Goal: Task Accomplishment & Management: Manage account settings

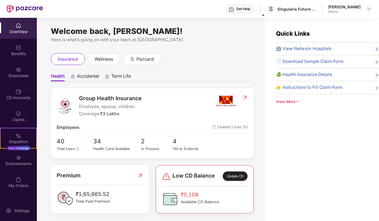
scroll to position [18, 0]
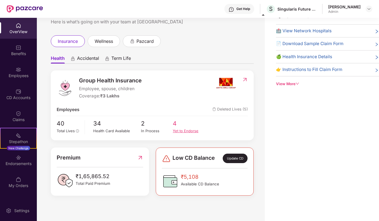
click at [187, 130] on div "Yet to Endorse" at bounding box center [189, 131] width 32 height 6
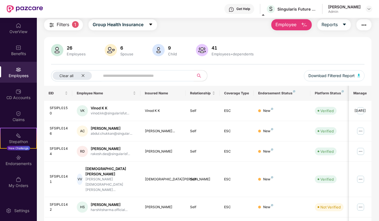
scroll to position [0, 0]
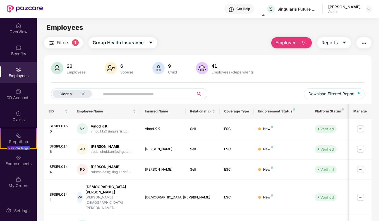
click at [84, 95] on icon "close" at bounding box center [83, 94] width 4 height 4
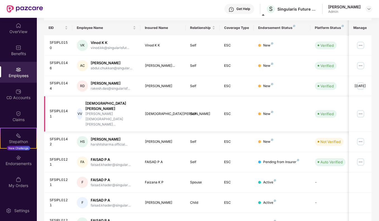
scroll to position [121, 0]
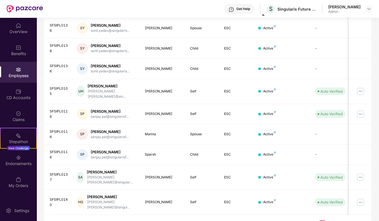
click at [357, 221] on link "6" at bounding box center [357, 225] width 9 height 8
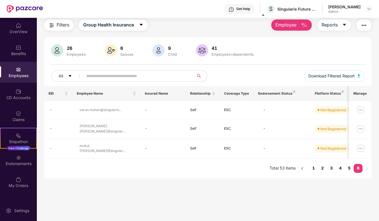
scroll to position [18, 0]
click at [350, 164] on link "5" at bounding box center [348, 168] width 9 height 8
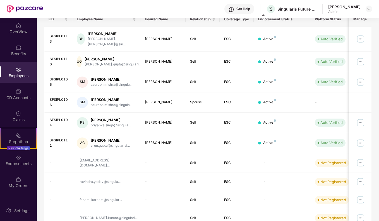
scroll to position [112, 0]
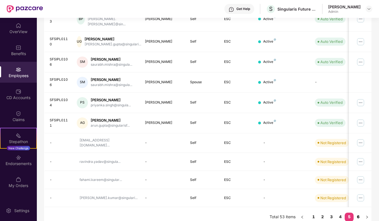
click at [360, 213] on link "6" at bounding box center [357, 217] width 9 height 8
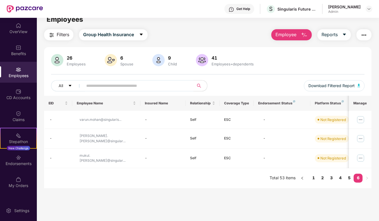
scroll to position [0, 0]
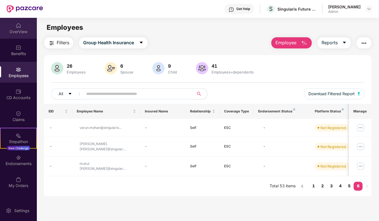
click at [20, 33] on div "OverView" at bounding box center [18, 32] width 37 height 6
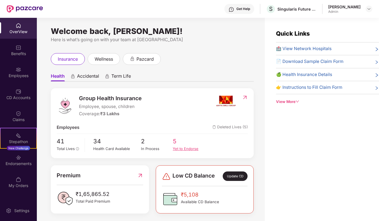
click at [183, 149] on div "Yet to Endorse" at bounding box center [189, 149] width 32 height 6
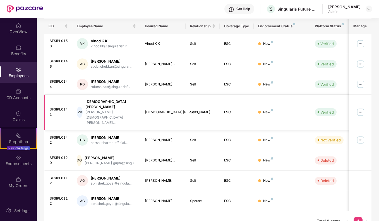
scroll to position [57, 0]
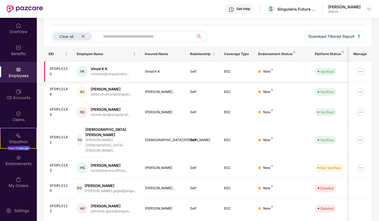
click at [361, 69] on img at bounding box center [360, 71] width 9 height 9
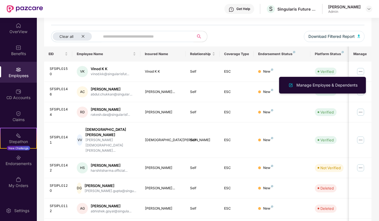
click at [272, 30] on div "26 Employees 6 Spouse 9 Child [DEMOGRAPHIC_DATA] Employees+dependents Clear all…" at bounding box center [207, 26] width 327 height 42
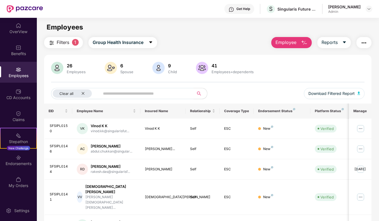
scroll to position [0, 0]
click at [84, 92] on icon "close" at bounding box center [83, 94] width 4 height 4
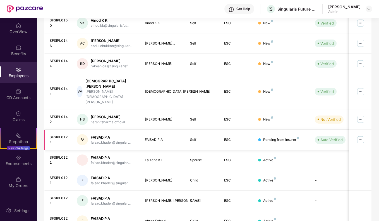
scroll to position [121, 0]
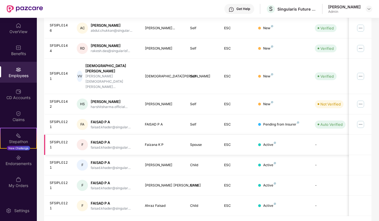
click at [323, 135] on td "-" at bounding box center [330, 145] width 40 height 20
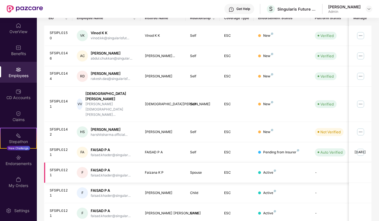
scroll to position [10, 0]
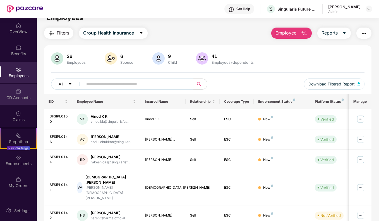
click at [10, 97] on div "CD Accounts" at bounding box center [18, 98] width 37 height 6
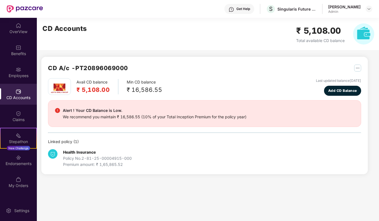
scroll to position [0, 0]
click at [19, 74] on div "Employees" at bounding box center [18, 76] width 37 height 6
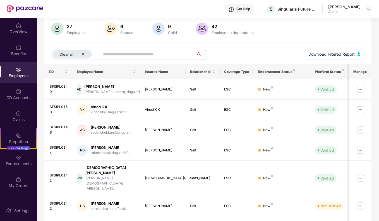
scroll to position [56, 0]
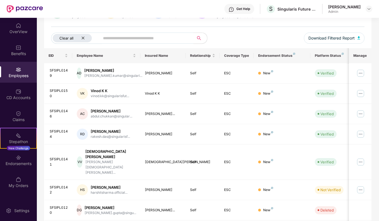
click at [83, 37] on icon "close" at bounding box center [83, 38] width 4 height 4
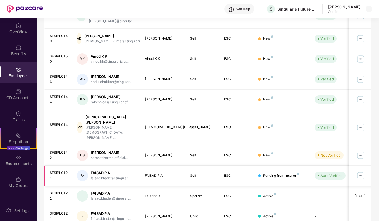
scroll to position [121, 0]
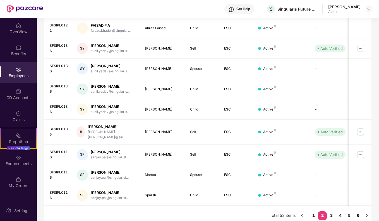
click at [358, 212] on link "6" at bounding box center [357, 216] width 9 height 8
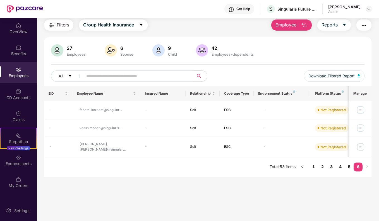
scroll to position [18, 0]
click at [349, 165] on link "5" at bounding box center [348, 167] width 9 height 8
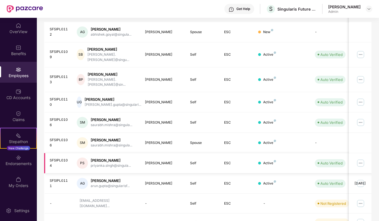
scroll to position [117, 0]
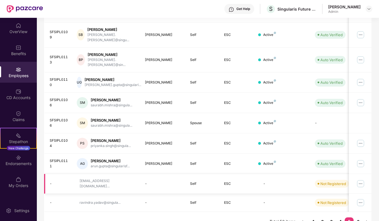
click at [359, 180] on img at bounding box center [360, 184] width 9 height 9
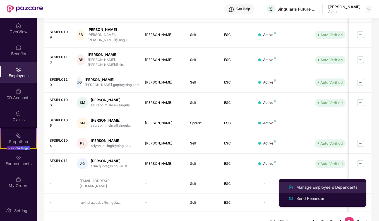
click at [323, 189] on div "Manage Employee & Dependents" at bounding box center [326, 188] width 63 height 6
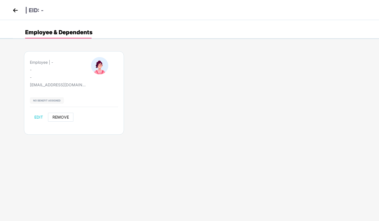
click at [59, 118] on span "REMOVE" at bounding box center [60, 117] width 16 height 4
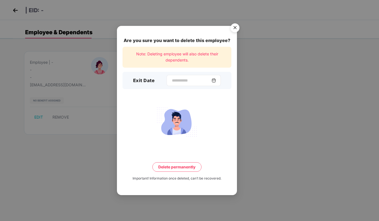
click at [216, 80] on img at bounding box center [213, 80] width 4 height 4
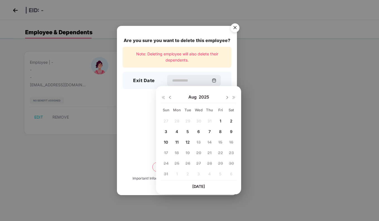
click at [176, 143] on span "11" at bounding box center [176, 142] width 3 height 5
type input "**********"
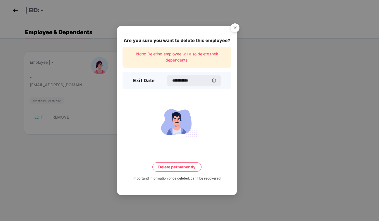
click at [181, 166] on button "Delete permanently" at bounding box center [176, 167] width 49 height 9
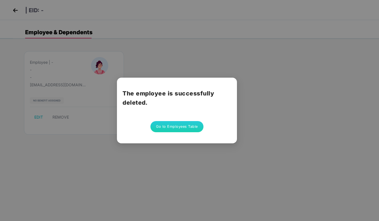
click at [170, 130] on button "Go to Employees Table" at bounding box center [176, 126] width 53 height 11
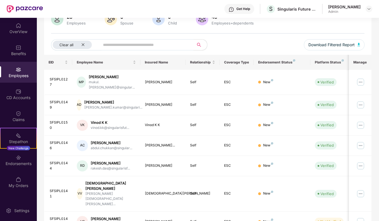
scroll to position [42, 0]
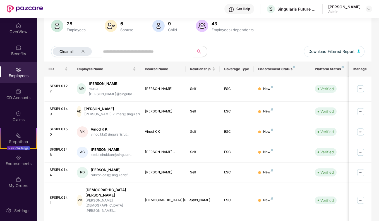
click at [81, 50] on div "Clear all" at bounding box center [72, 51] width 39 height 8
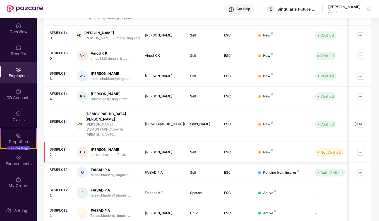
scroll to position [121, 0]
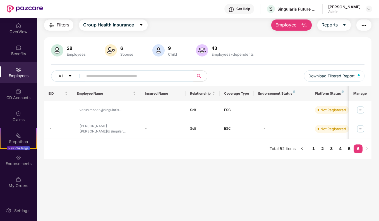
scroll to position [18, 0]
click at [351, 148] on link "5" at bounding box center [348, 149] width 9 height 8
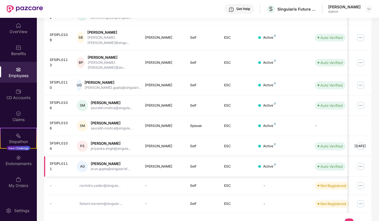
scroll to position [117, 0]
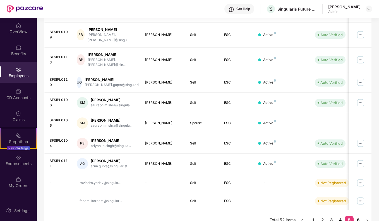
click at [338, 216] on link "4" at bounding box center [339, 220] width 9 height 8
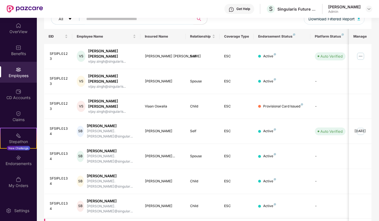
scroll to position [126, 0]
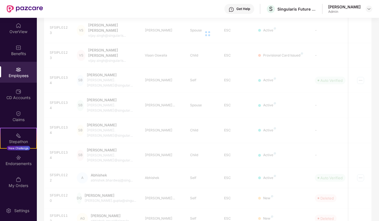
scroll to position [18, 0]
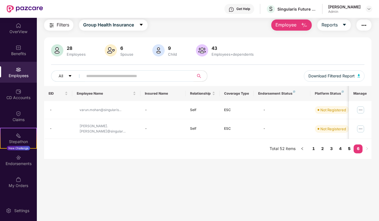
click at [349, 147] on link "5" at bounding box center [348, 149] width 9 height 8
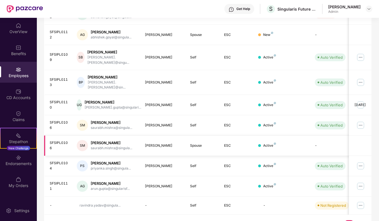
scroll to position [119, 0]
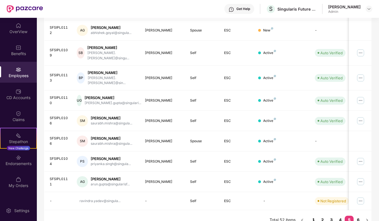
click at [311, 216] on link "1" at bounding box center [313, 220] width 9 height 8
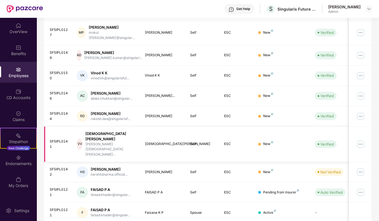
scroll to position [35, 0]
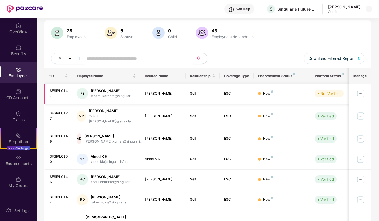
click at [363, 94] on img at bounding box center [360, 93] width 9 height 9
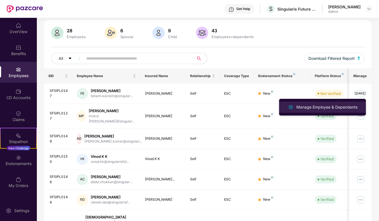
click at [323, 106] on div "Manage Employee & Dependents" at bounding box center [326, 107] width 63 height 6
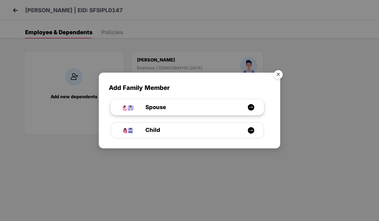
click at [171, 107] on div "Spouse" at bounding box center [190, 107] width 115 height 9
select select "****"
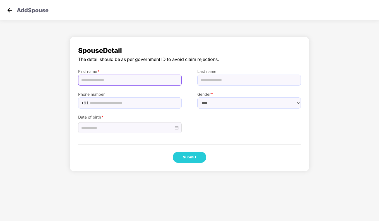
click at [111, 82] on input "text" at bounding box center [129, 80] width 103 height 11
click at [8, 11] on img at bounding box center [10, 10] width 8 height 8
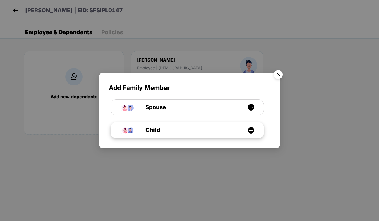
click at [151, 131] on span "Child" at bounding box center [146, 130] width 27 height 9
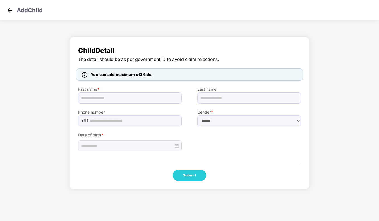
click at [8, 9] on img at bounding box center [10, 10] width 8 height 8
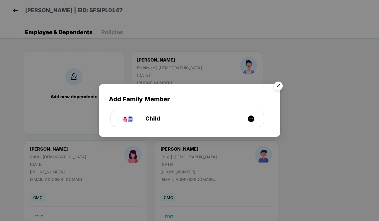
click at [277, 88] on img "Close" at bounding box center [278, 87] width 16 height 16
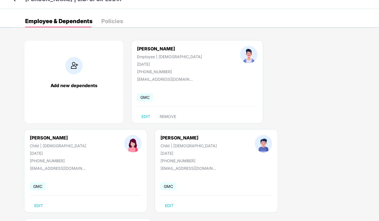
scroll to position [17, 0]
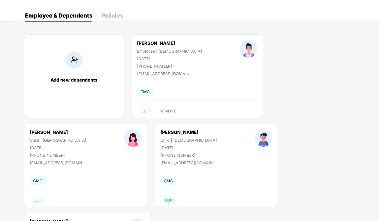
click at [81, 67] on img at bounding box center [73, 60] width 17 height 17
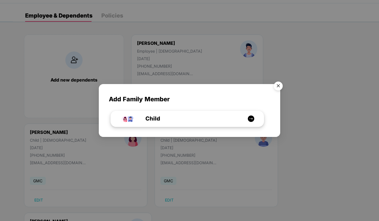
click at [250, 116] on img at bounding box center [250, 118] width 7 height 7
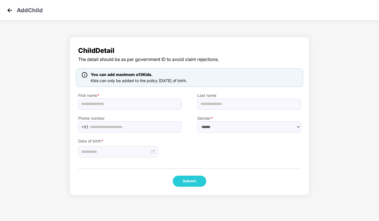
scroll to position [0, 0]
click at [8, 10] on img at bounding box center [10, 10] width 8 height 8
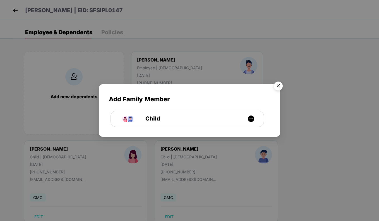
click at [278, 86] on img "Close" at bounding box center [278, 87] width 16 height 16
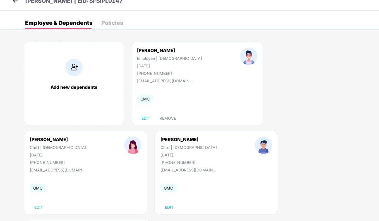
scroll to position [17, 0]
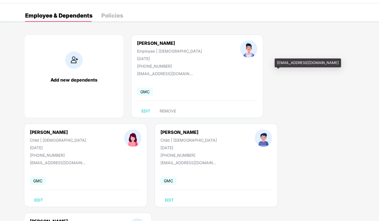
click at [278, 64] on div "[EMAIL_ADDRESS][DOMAIN_NAME]" at bounding box center [307, 63] width 66 height 9
click at [43, 198] on span "EDIT" at bounding box center [38, 200] width 9 height 4
select select "*****"
select select "******"
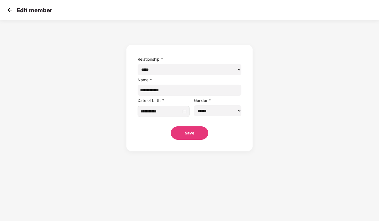
scroll to position [0, 0]
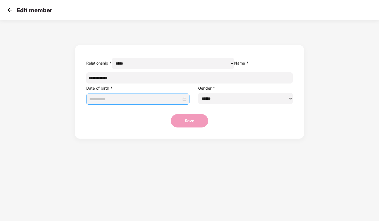
click at [9, 10] on img at bounding box center [10, 10] width 8 height 8
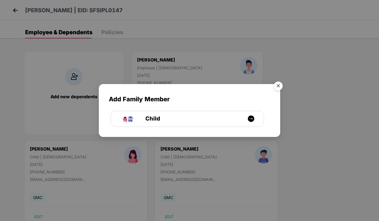
click at [280, 84] on img "Close" at bounding box center [278, 87] width 16 height 16
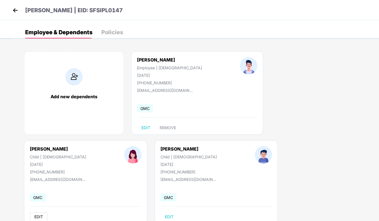
click at [47, 213] on button "EDIT" at bounding box center [39, 217] width 18 height 9
select select "*****"
select select "******"
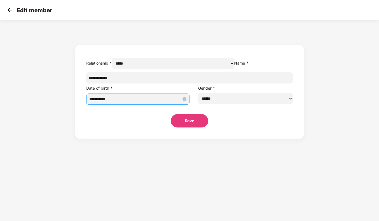
click at [173, 102] on input "**********" at bounding box center [135, 99] width 92 height 6
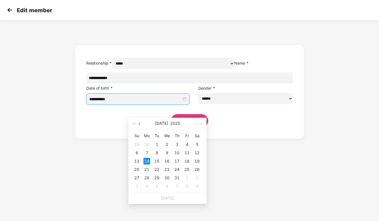
click at [140, 122] on button "button" at bounding box center [140, 123] width 6 height 11
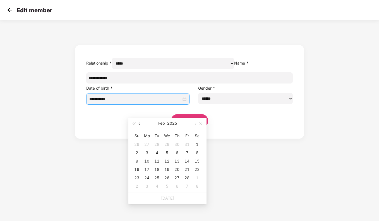
click at [140, 122] on button "button" at bounding box center [140, 123] width 6 height 11
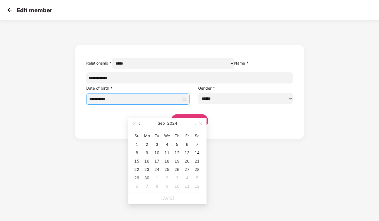
click at [140, 122] on button "button" at bounding box center [140, 123] width 6 height 11
click at [315, 100] on div "**********" at bounding box center [189, 81] width 379 height 116
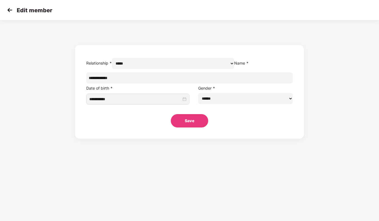
click at [10, 11] on img at bounding box center [10, 10] width 8 height 8
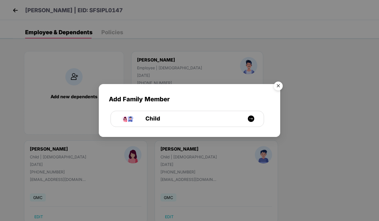
click at [279, 87] on img "Close" at bounding box center [278, 87] width 16 height 16
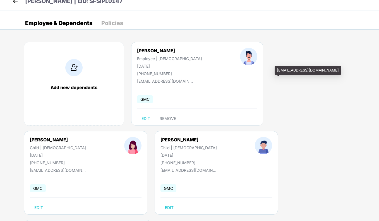
scroll to position [17, 0]
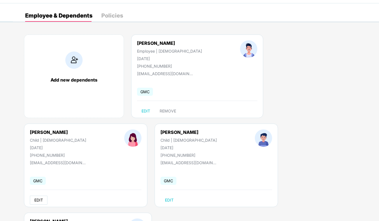
click at [43, 198] on span "EDIT" at bounding box center [38, 200] width 9 height 4
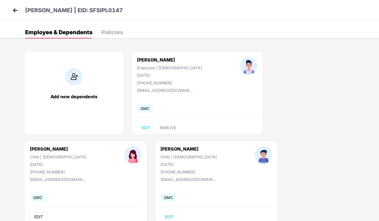
select select "*****"
select select "******"
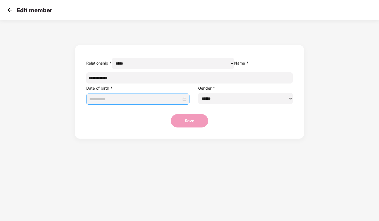
click at [166, 102] on input at bounding box center [135, 99] width 92 height 6
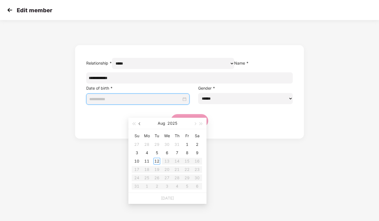
click at [139, 123] on button "button" at bounding box center [140, 123] width 6 height 11
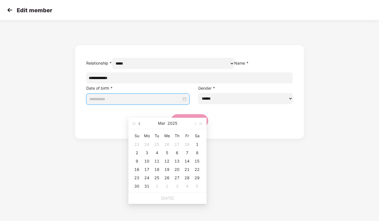
click at [139, 123] on button "button" at bounding box center [140, 123] width 6 height 11
click at [161, 123] on button "Nov" at bounding box center [161, 123] width 8 height 11
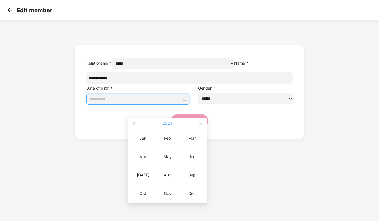
click at [166, 123] on button "2024" at bounding box center [167, 123] width 10 height 11
type input "**********"
click at [162, 139] on div "2020" at bounding box center [167, 138] width 17 height 7
type input "**********"
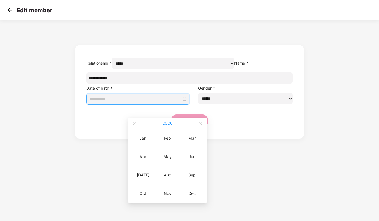
click at [171, 125] on button "2020" at bounding box center [167, 123] width 10 height 11
type input "**********"
click at [323, 121] on div "**********" at bounding box center [189, 81] width 379 height 116
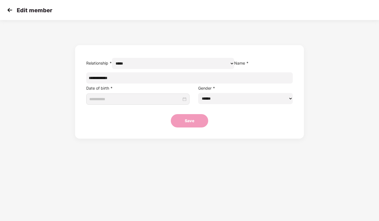
click at [11, 10] on img at bounding box center [10, 10] width 8 height 8
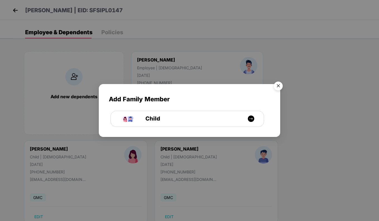
click at [275, 85] on img "Close" at bounding box center [278, 87] width 16 height 16
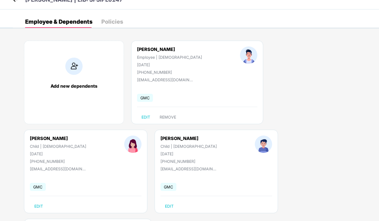
scroll to position [17, 0]
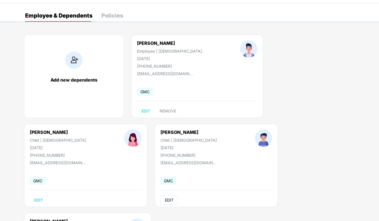
click at [165, 203] on span "EDIT" at bounding box center [169, 200] width 9 height 4
select select "*****"
select select "****"
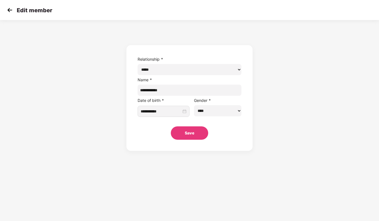
scroll to position [0, 0]
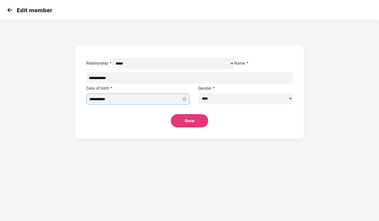
click at [168, 102] on input "**********" at bounding box center [135, 99] width 92 height 6
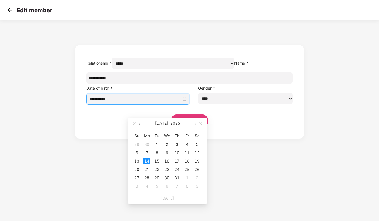
click at [139, 121] on button "button" at bounding box center [140, 123] width 6 height 11
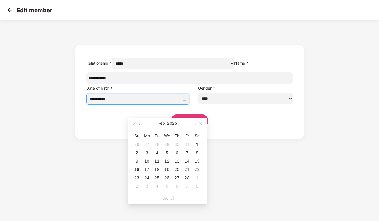
click at [139, 121] on button "button" at bounding box center [140, 123] width 6 height 11
click at [174, 124] on button "2024" at bounding box center [172, 123] width 10 height 11
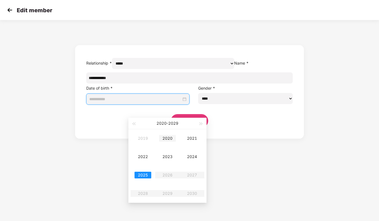
click at [165, 137] on div "2020" at bounding box center [167, 138] width 17 height 7
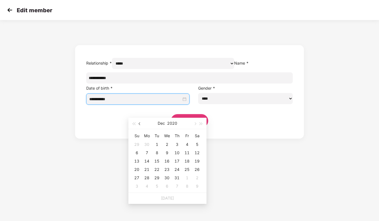
click at [140, 125] on button "button" at bounding box center [140, 123] width 6 height 11
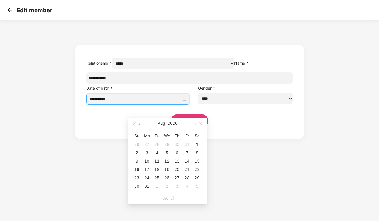
click at [140, 125] on button "button" at bounding box center [140, 123] width 6 height 11
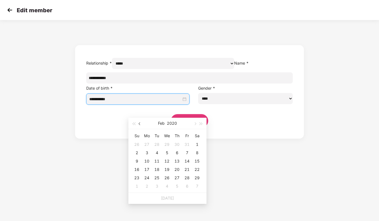
click at [140, 125] on button "button" at bounding box center [140, 123] width 6 height 11
click at [195, 125] on span "button" at bounding box center [194, 124] width 3 height 3
type input "**********"
click at [167, 177] on div "26" at bounding box center [166, 178] width 7 height 7
click at [255, 179] on section "**********" at bounding box center [189, 110] width 379 height 221
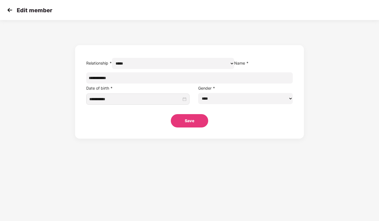
click at [191, 128] on button "Save" at bounding box center [189, 120] width 37 height 13
click at [196, 128] on button "Save" at bounding box center [189, 120] width 37 height 13
drag, startPoint x: 187, startPoint y: 136, endPoint x: 179, endPoint y: 156, distance: 21.3
click at [187, 128] on button "Save" at bounding box center [189, 120] width 37 height 13
click at [5, 11] on div "Edit member" at bounding box center [189, 10] width 379 height 20
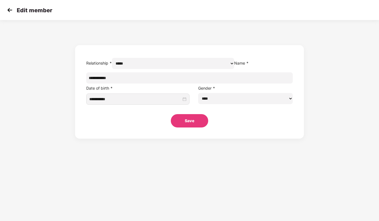
click at [10, 10] on img at bounding box center [10, 10] width 8 height 8
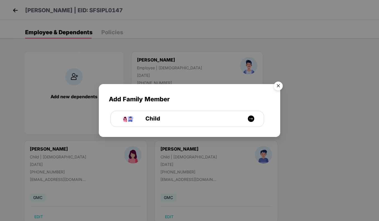
click at [278, 86] on img "Close" at bounding box center [278, 87] width 16 height 16
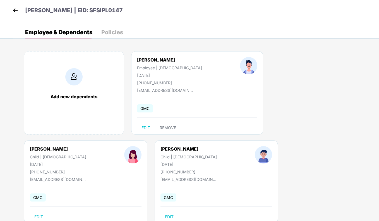
click at [12, 8] on img at bounding box center [15, 10] width 8 height 8
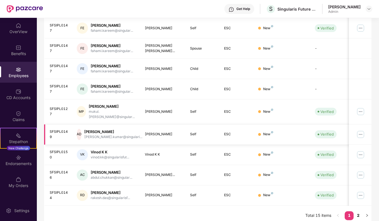
scroll to position [10, 0]
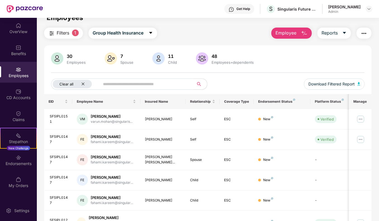
click at [83, 85] on icon "close" at bounding box center [83, 84] width 4 height 4
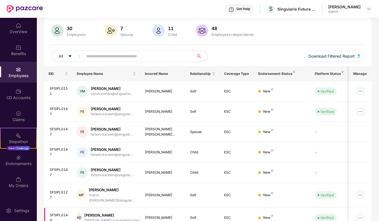
scroll to position [121, 0]
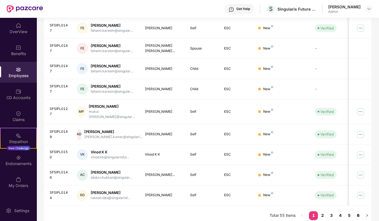
click at [359, 213] on link "6" at bounding box center [357, 216] width 9 height 8
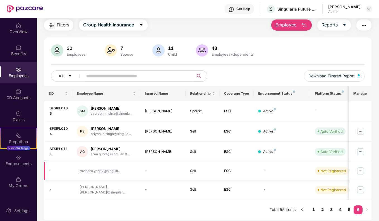
scroll to position [18, 0]
click at [358, 189] on img at bounding box center [360, 190] width 9 height 9
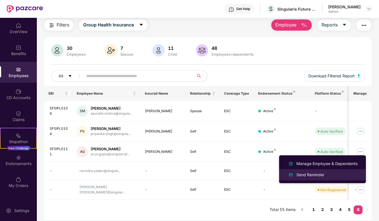
click at [314, 177] on div "Send Reminder" at bounding box center [310, 175] width 30 height 6
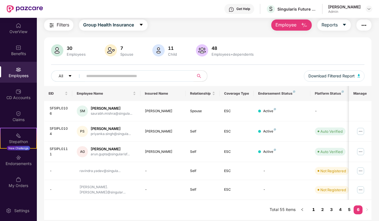
click at [312, 208] on link "1" at bounding box center [313, 210] width 9 height 8
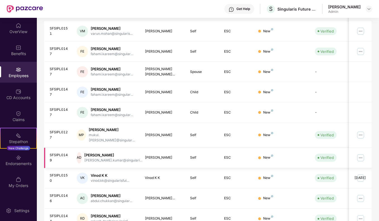
scroll to position [121, 0]
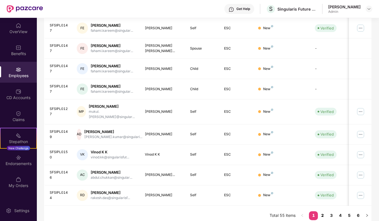
click at [321, 212] on link "2" at bounding box center [321, 216] width 9 height 8
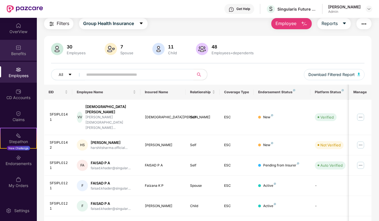
scroll to position [0, 0]
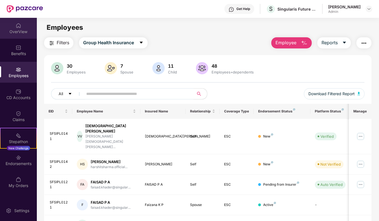
click at [25, 28] on div "OverView" at bounding box center [18, 28] width 37 height 21
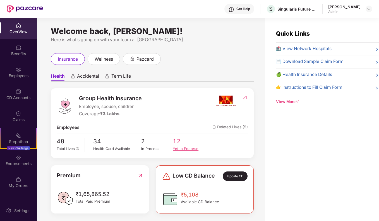
click at [189, 148] on div "Yet to Endorse" at bounding box center [189, 149] width 32 height 6
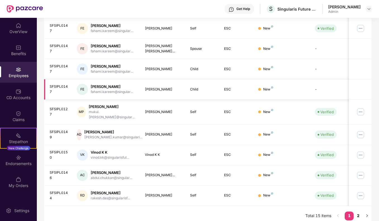
scroll to position [121, 0]
click at [361, 212] on link "2" at bounding box center [357, 216] width 9 height 8
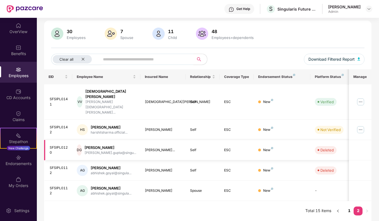
scroll to position [24, 0]
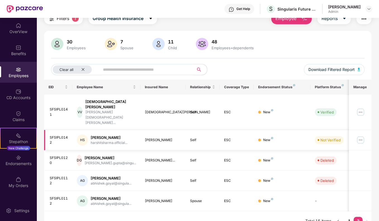
click at [62, 135] on div "SFSIPL0142" at bounding box center [59, 140] width 18 height 11
click at [361, 136] on img at bounding box center [360, 140] width 9 height 9
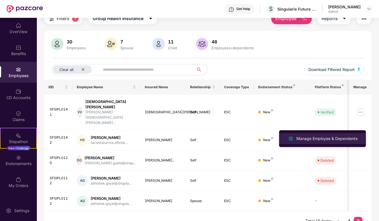
click at [308, 141] on div "Manage Employee & Dependents" at bounding box center [326, 139] width 63 height 6
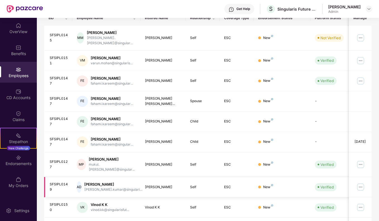
scroll to position [121, 0]
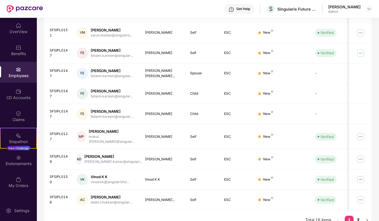
click at [358, 216] on link "2" at bounding box center [357, 220] width 9 height 8
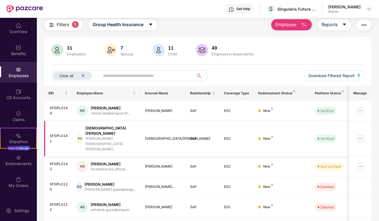
scroll to position [0, 0]
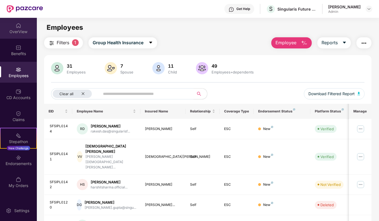
click at [15, 34] on div "OverView" at bounding box center [18, 32] width 37 height 6
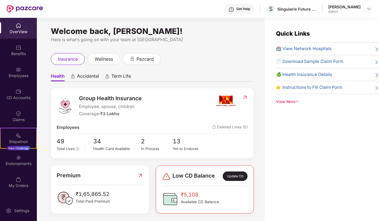
scroll to position [3, 0]
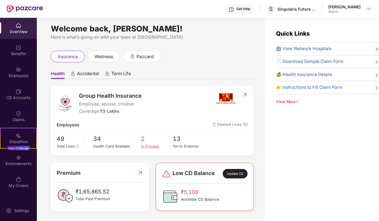
click at [149, 147] on div "In Process" at bounding box center [157, 147] width 32 height 6
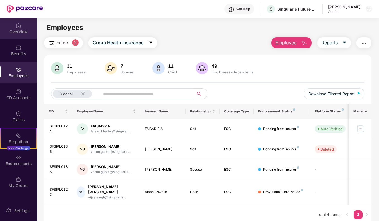
click at [23, 24] on div "OverView" at bounding box center [18, 28] width 37 height 21
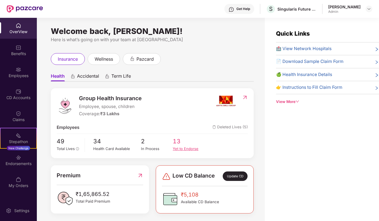
click at [183, 148] on div "Yet to Endorse" at bounding box center [189, 149] width 32 height 6
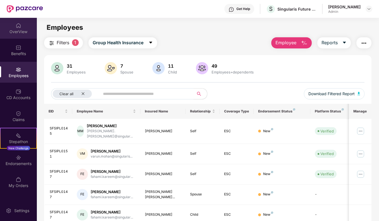
click at [20, 31] on div "OverView" at bounding box center [18, 32] width 37 height 6
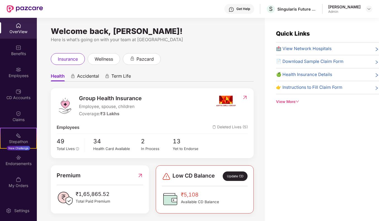
click at [230, 129] on span "Deleted Lives (5)" at bounding box center [229, 127] width 35 height 7
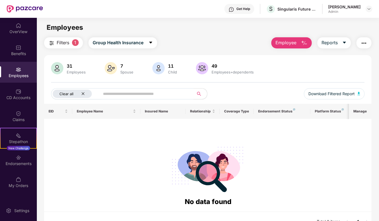
click at [83, 93] on icon "close" at bounding box center [83, 94] width 4 height 4
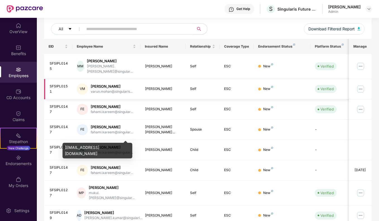
scroll to position [84, 0]
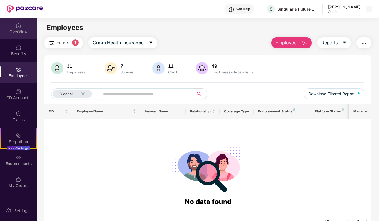
click at [19, 28] on img at bounding box center [19, 26] width 6 height 6
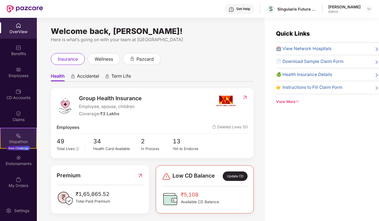
click at [18, 139] on div "Stepathon" at bounding box center [19, 142] width 36 height 6
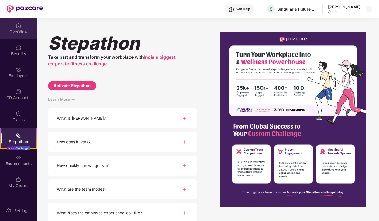
click at [11, 31] on div "OverView" at bounding box center [18, 32] width 37 height 6
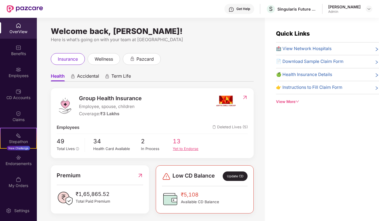
click at [183, 150] on div "Yet to Endorse" at bounding box center [189, 149] width 32 height 6
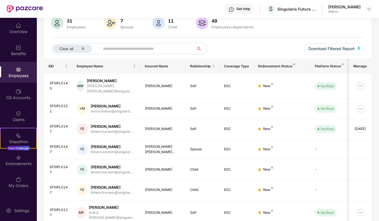
scroll to position [121, 0]
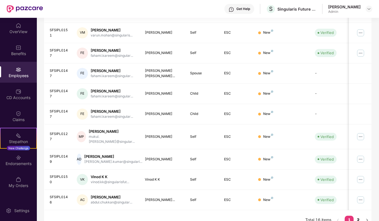
click at [361, 216] on link "2" at bounding box center [357, 220] width 9 height 8
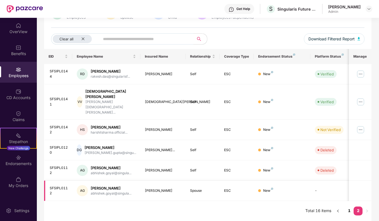
scroll to position [45, 0]
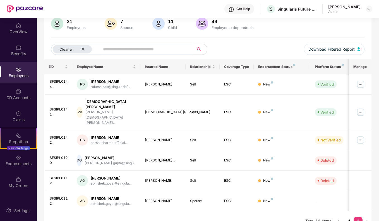
click at [350, 217] on link "1" at bounding box center [348, 221] width 9 height 8
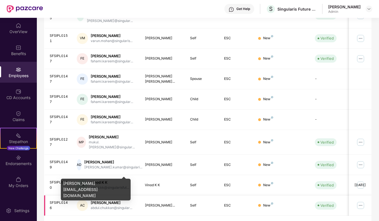
scroll to position [121, 0]
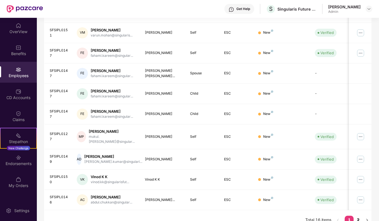
click at [357, 216] on link "2" at bounding box center [357, 220] width 9 height 8
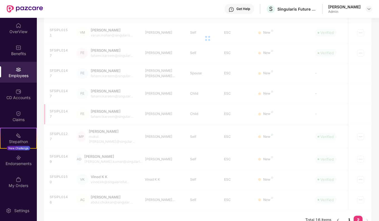
scroll to position [45, 0]
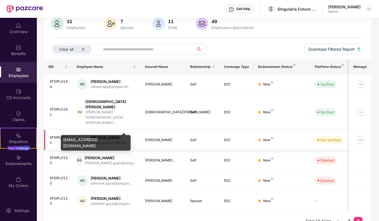
click at [113, 140] on div "harshitsharma.official..." at bounding box center [109, 142] width 37 height 5
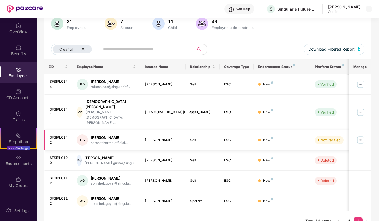
click at [360, 136] on img at bounding box center [360, 140] width 9 height 9
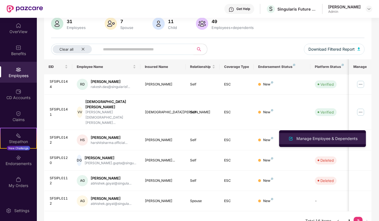
click at [290, 135] on img at bounding box center [290, 138] width 7 height 7
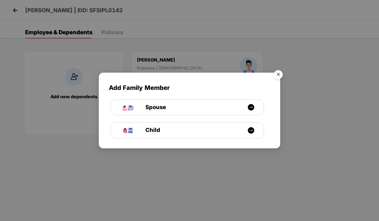
click at [280, 74] on img "Close" at bounding box center [278, 76] width 16 height 16
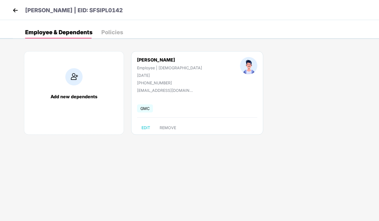
click at [77, 79] on img at bounding box center [73, 76] width 17 height 17
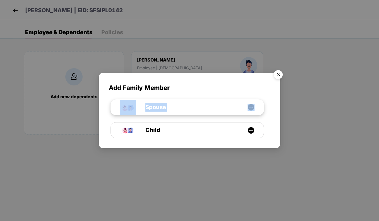
drag, startPoint x: 224, startPoint y: 82, endPoint x: 251, endPoint y: 106, distance: 36.9
click at [251, 106] on div "Add Family Member Spouse Child" at bounding box center [189, 108] width 181 height 70
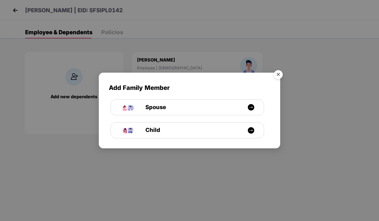
drag, startPoint x: 251, startPoint y: 106, endPoint x: 336, endPoint y: 145, distance: 93.2
click at [339, 145] on div "Add Family Member Spouse Child" at bounding box center [189, 110] width 379 height 221
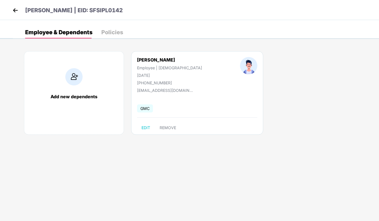
click at [76, 92] on div "Add new dependents" at bounding box center [74, 93] width 100 height 84
